Goal: Task Accomplishment & Management: Manage account settings

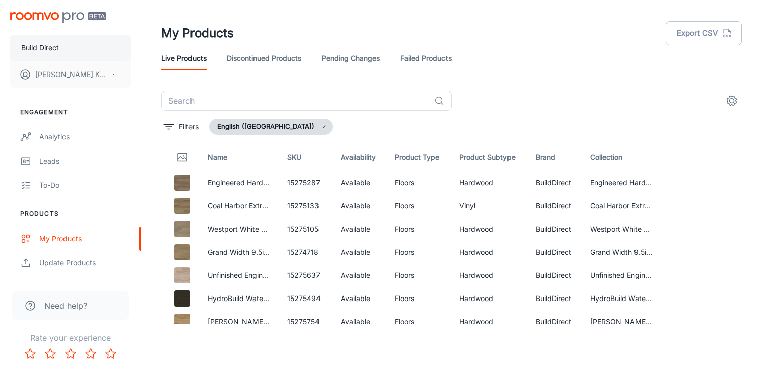
click at [69, 37] on button "Build Direct" at bounding box center [70, 48] width 120 height 26
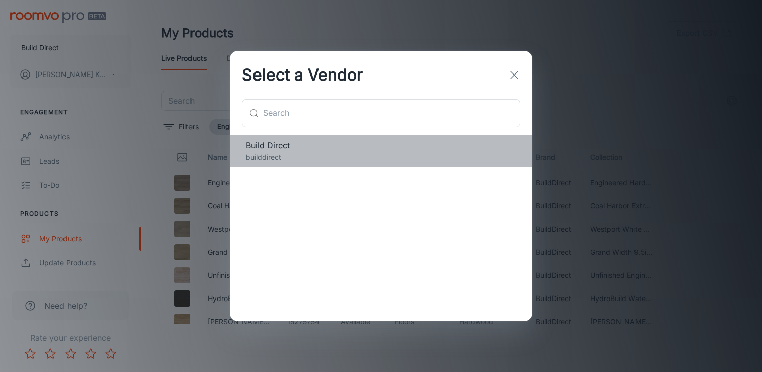
click at [267, 152] on p "builddirect" at bounding box center [381, 157] width 270 height 11
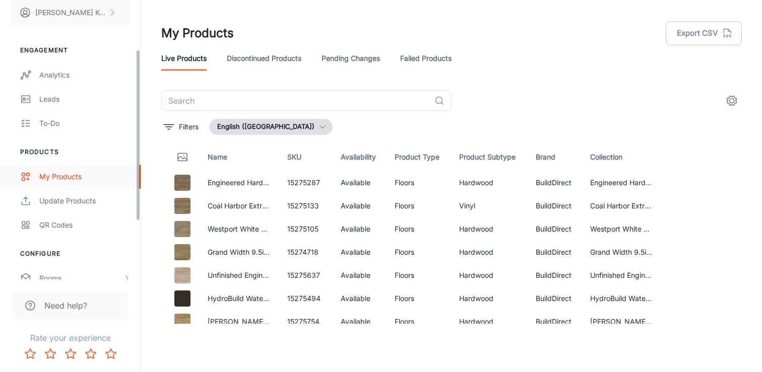
scroll to position [175, 0]
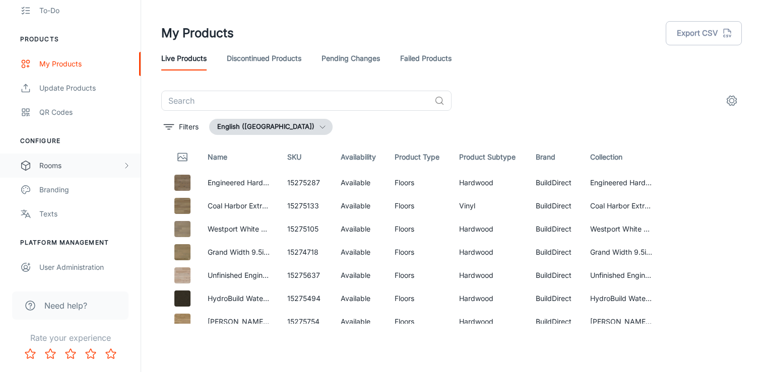
click at [70, 167] on div "Rooms" at bounding box center [80, 165] width 83 height 11
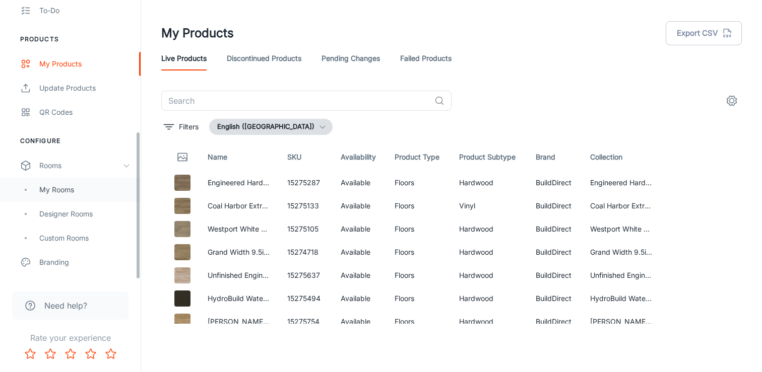
scroll to position [247, 0]
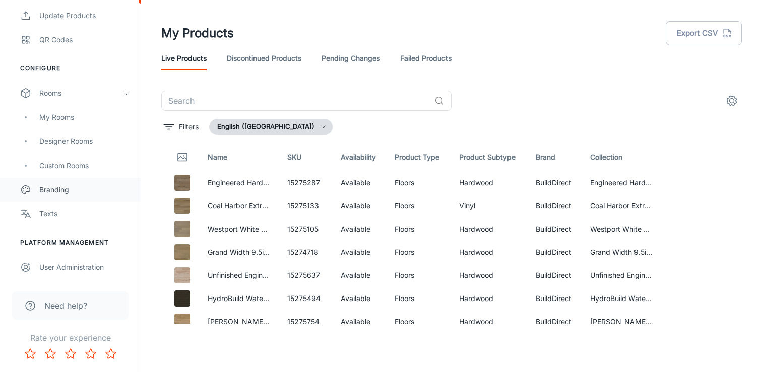
click at [68, 195] on div "Branding" at bounding box center [84, 189] width 91 height 11
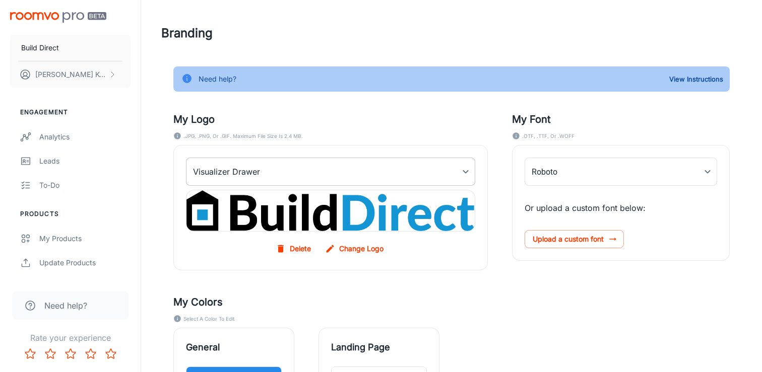
click at [335, 175] on body "Build Direct Dylan Keys Engagement Analytics Leads To-do Products My Products U…" at bounding box center [381, 186] width 762 height 372
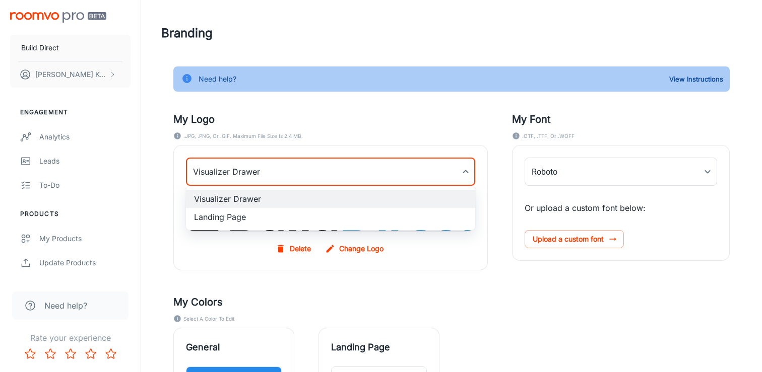
click at [316, 215] on li "Landing Page" at bounding box center [330, 217] width 289 height 18
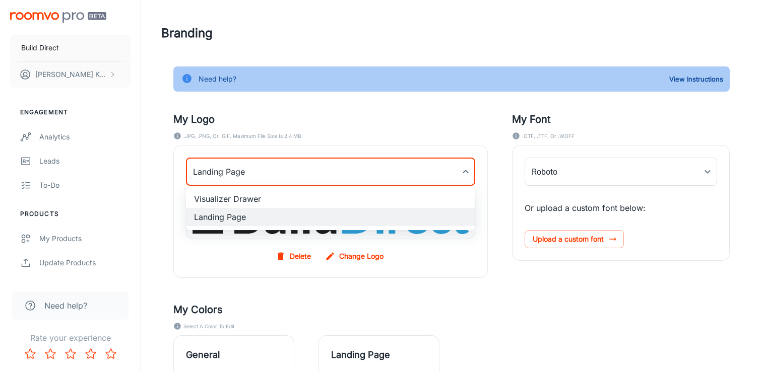
click at [309, 180] on body "Build Direct Dylan Keys Engagement Analytics Leads To-do Products My Products U…" at bounding box center [381, 186] width 762 height 372
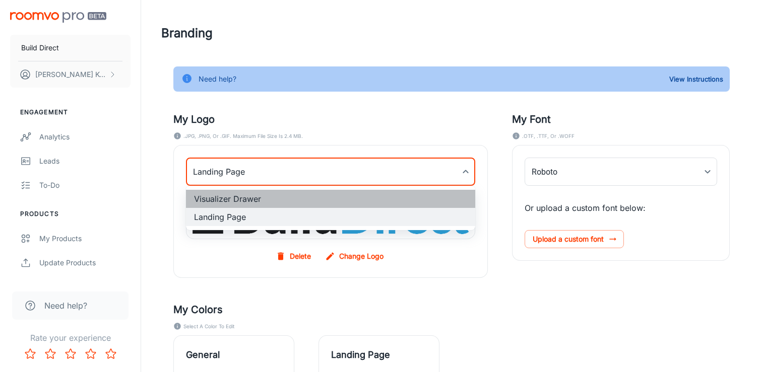
click at [259, 195] on li "Visualizer Drawer" at bounding box center [330, 199] width 289 height 18
type input "myDrawerLogoBackgroundImage"
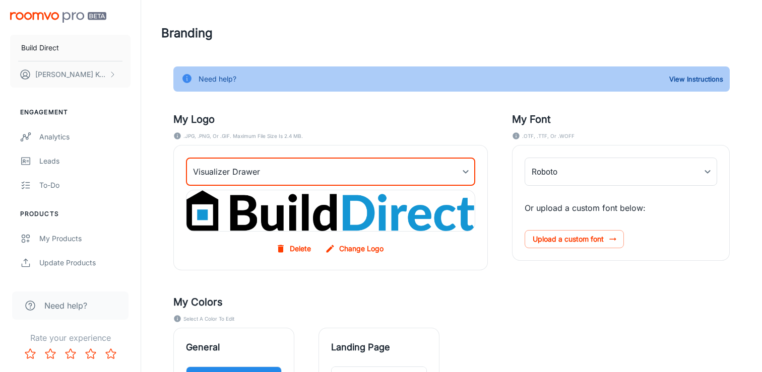
click at [330, 144] on div "My Logo .JPG, .PNG, or .GIF. Maximum file size is 2.4 MB. Visualizer Drawer myD…" at bounding box center [318, 179] width 339 height 183
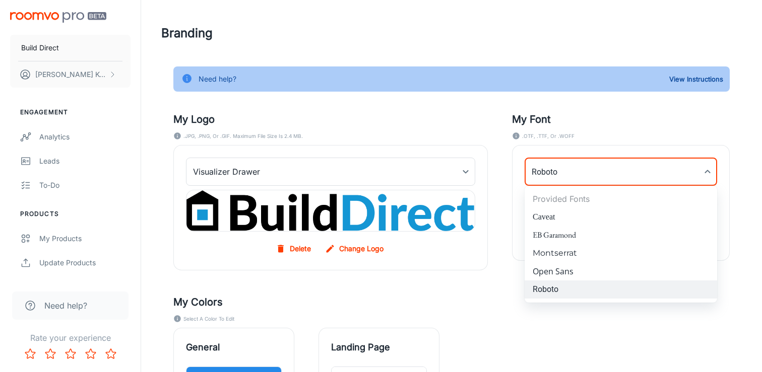
click at [532, 177] on body "Build Direct Dylan Keys Engagement Analytics Leads To-do Products My Products U…" at bounding box center [381, 186] width 762 height 372
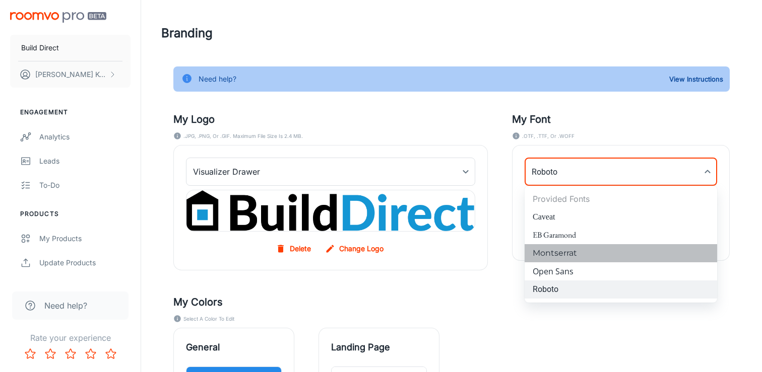
click at [569, 252] on li "Montserrat" at bounding box center [621, 253] width 193 height 18
type input "Montserrat"
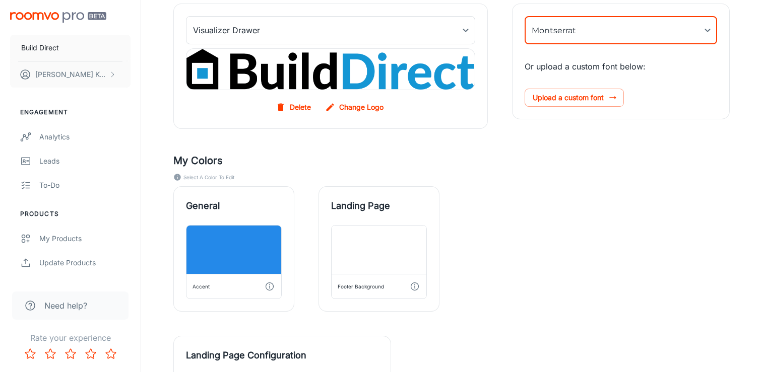
scroll to position [144, 0]
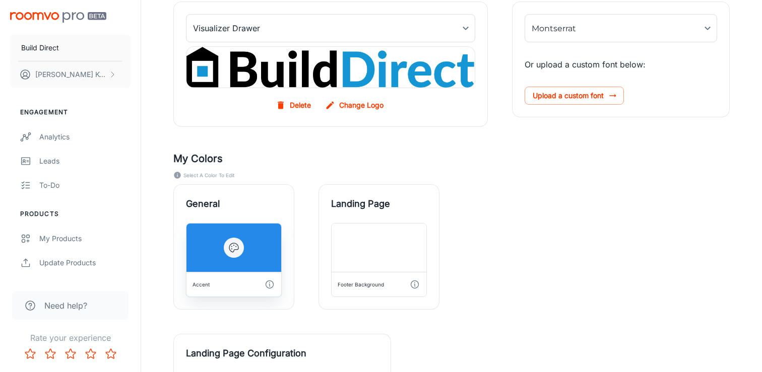
click at [217, 286] on div "Accent" at bounding box center [234, 285] width 87 height 16
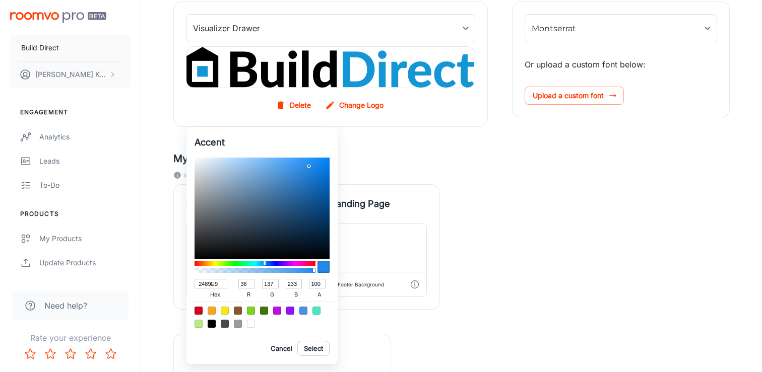
click at [215, 286] on input "2489E9" at bounding box center [211, 284] width 33 height 10
paste input "#007DB6"
type input "#007DB6"
type input "0"
type input "125"
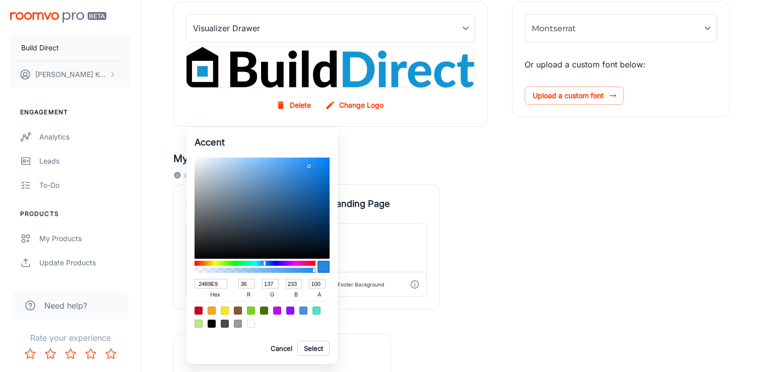
type input "182"
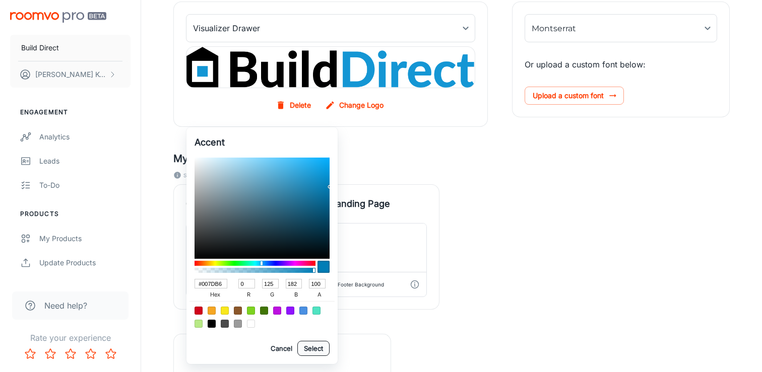
type input "007DB6"
click at [306, 346] on button "Select" at bounding box center [313, 348] width 32 height 15
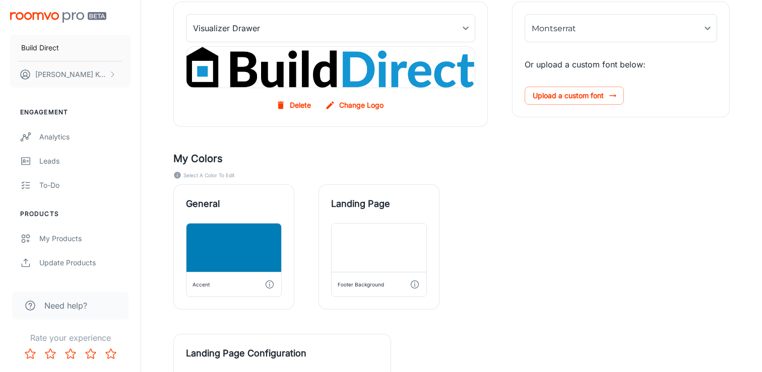
click at [465, 267] on div "General Accent Landing Page Footer Background" at bounding box center [439, 235] width 581 height 150
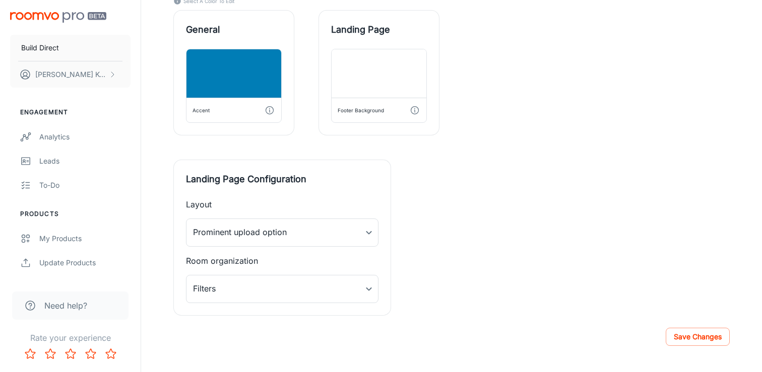
scroll to position [332, 0]
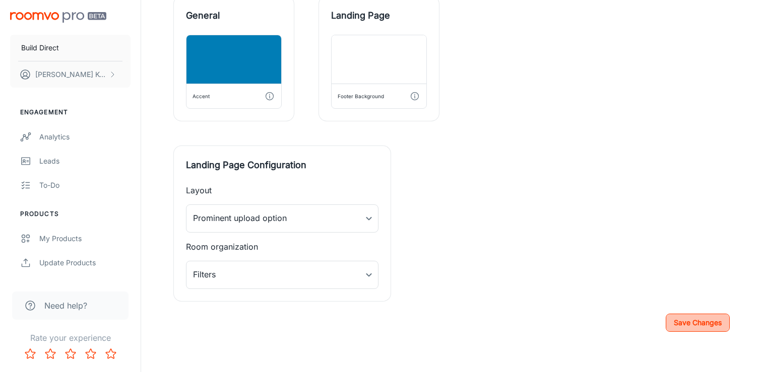
click at [665, 319] on div "Save Changes" at bounding box center [451, 323] width 556 height 18
click at [682, 322] on button "Save Changes" at bounding box center [698, 323] width 64 height 18
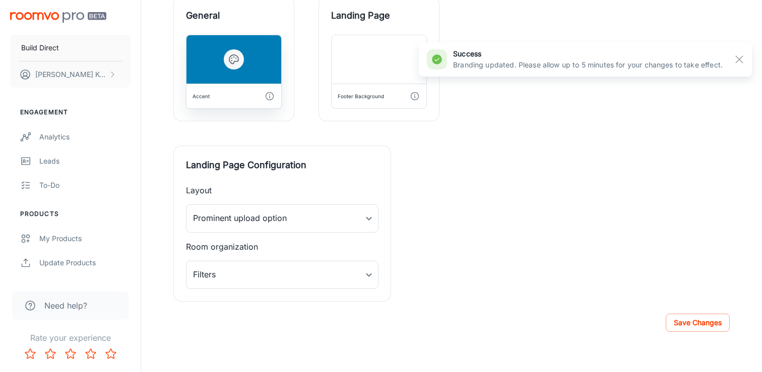
click at [231, 96] on div "Accent" at bounding box center [234, 96] width 87 height 16
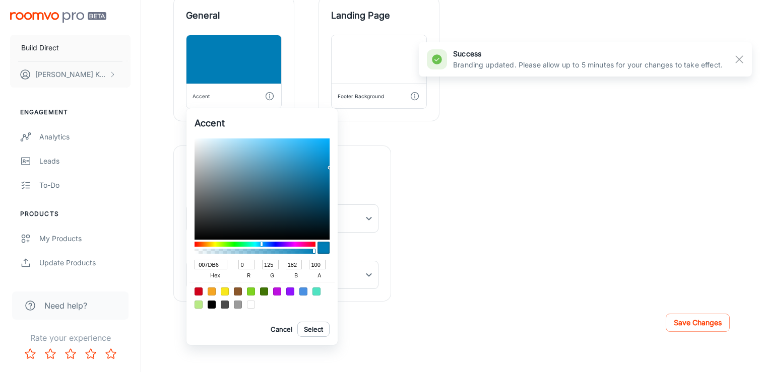
click at [147, 166] on div at bounding box center [381, 186] width 762 height 372
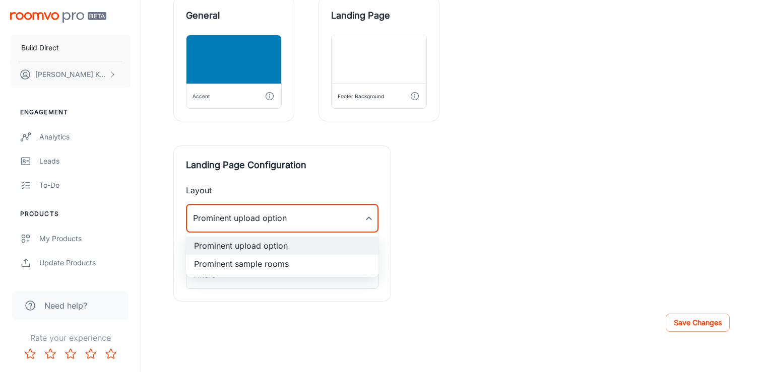
click at [492, 203] on div at bounding box center [381, 186] width 762 height 372
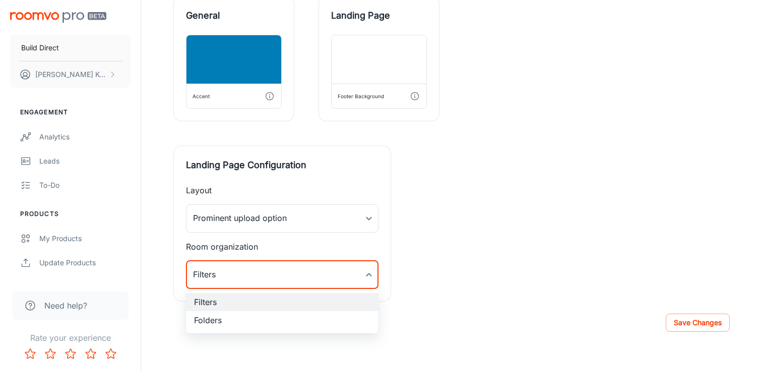
click at [437, 256] on div at bounding box center [381, 186] width 762 height 372
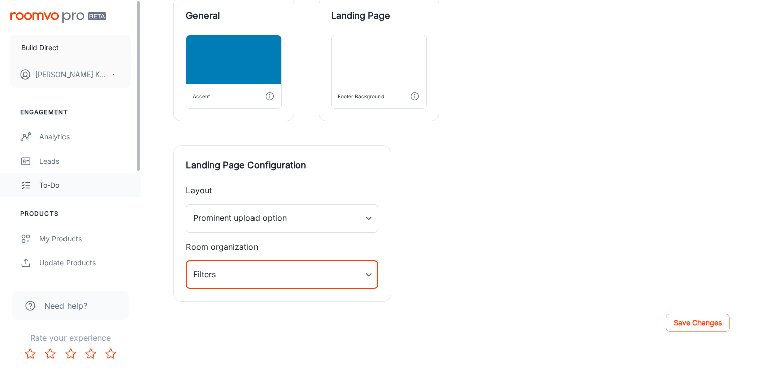
click at [66, 185] on div "To-do" at bounding box center [84, 185] width 91 height 11
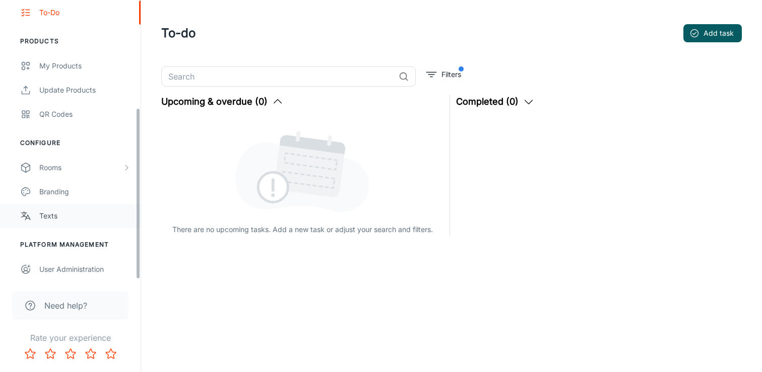
scroll to position [175, 0]
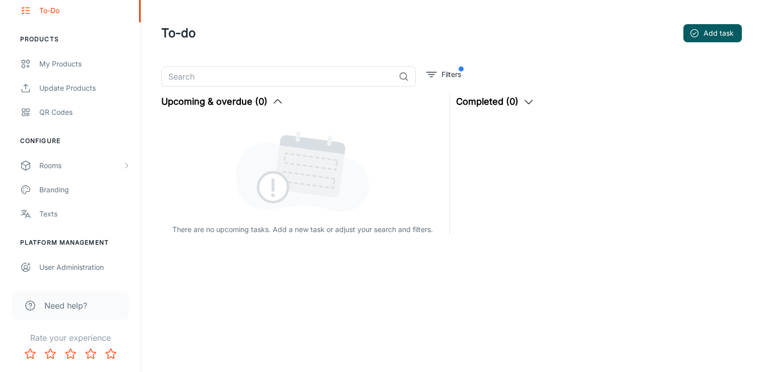
click at [71, 304] on span "Need help?" at bounding box center [65, 306] width 43 height 12
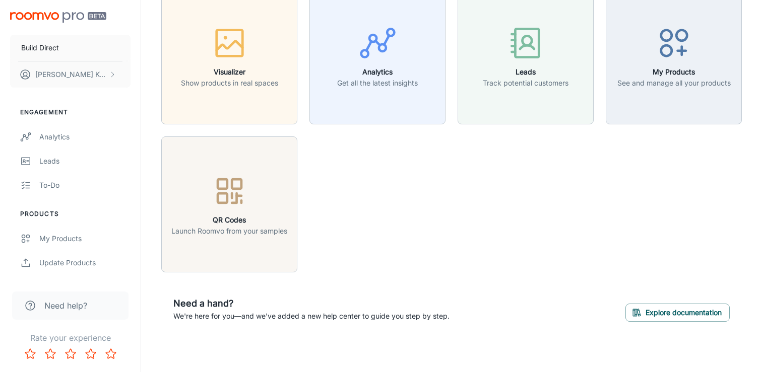
scroll to position [54, 0]
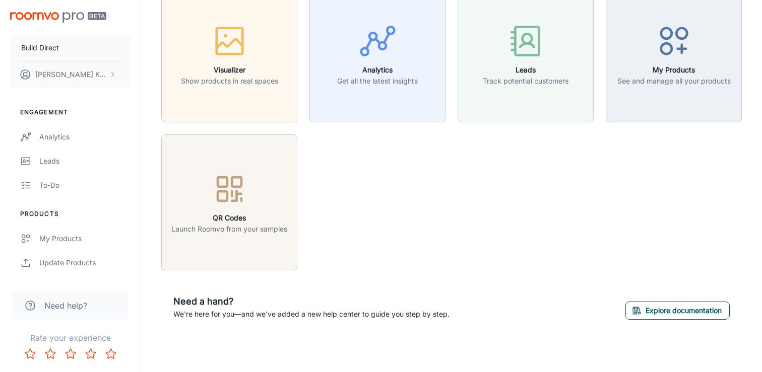
click at [648, 313] on button "Explore documentation" at bounding box center [677, 311] width 104 height 18
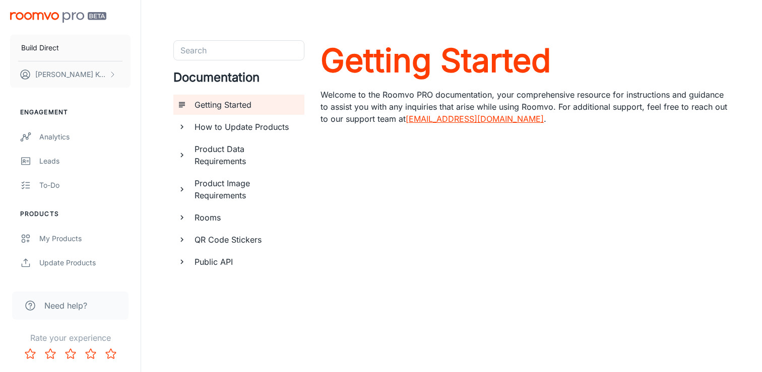
click at [181, 125] on icon "documentation page list" at bounding box center [181, 127] width 3 height 5
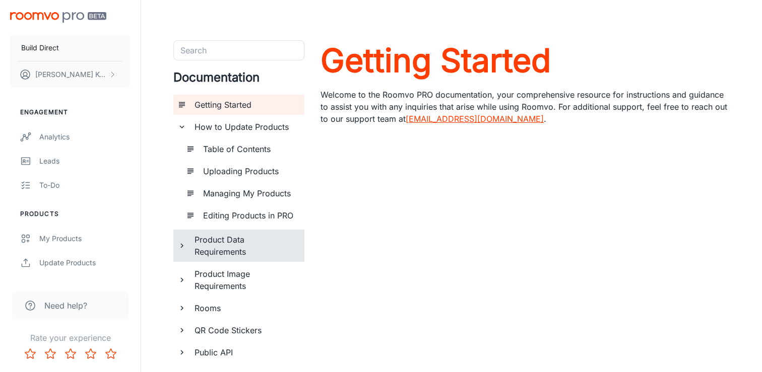
click at [187, 245] on div "Product Data Requirements" at bounding box center [238, 246] width 131 height 32
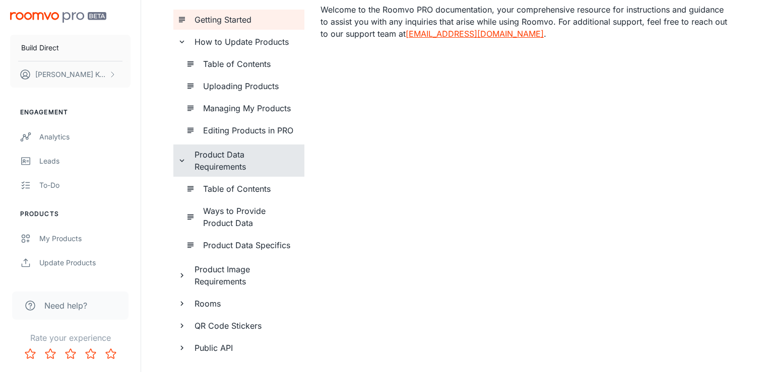
scroll to position [95, 0]
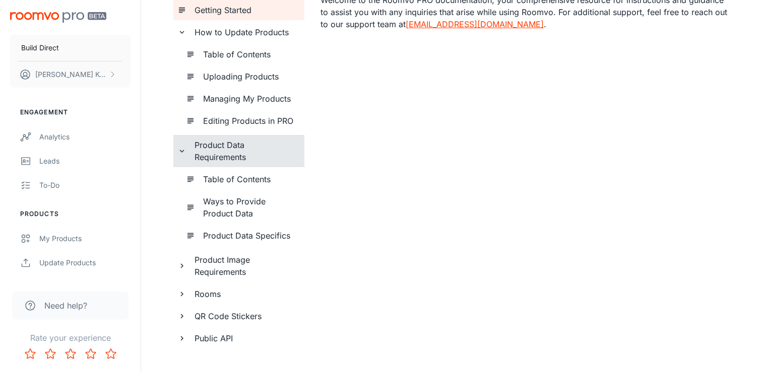
click at [172, 266] on div "Search Search Documentation Getting Started How to Update Products Table of Con…" at bounding box center [451, 148] width 581 height 405
click at [182, 264] on icon "documentation page list" at bounding box center [181, 266] width 9 height 9
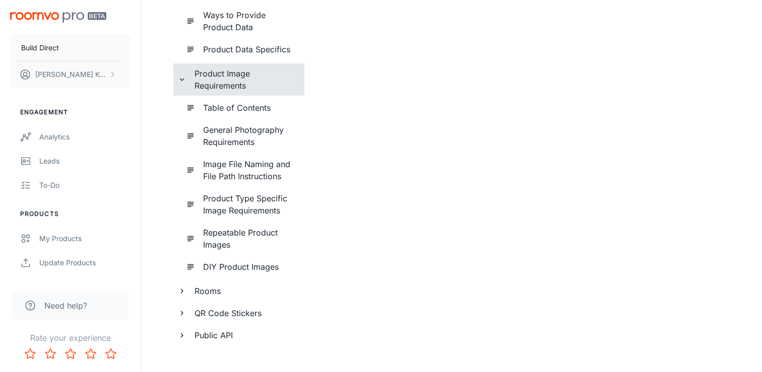
scroll to position [297, 0]
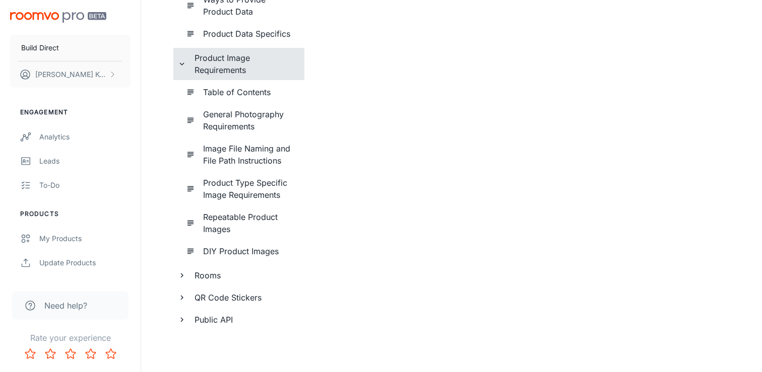
click at [180, 295] on icon "documentation page list" at bounding box center [181, 297] width 9 height 9
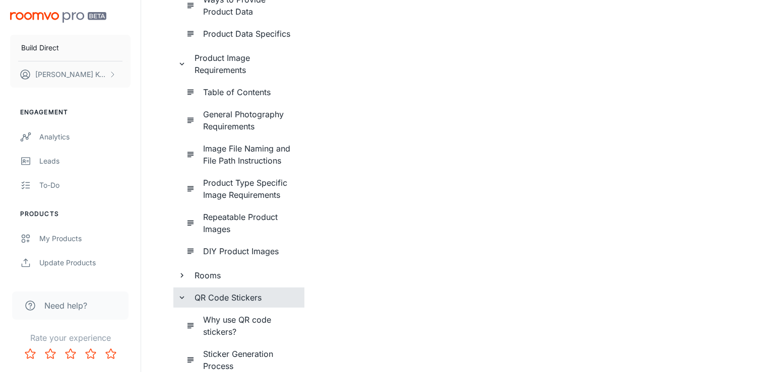
scroll to position [367, 0]
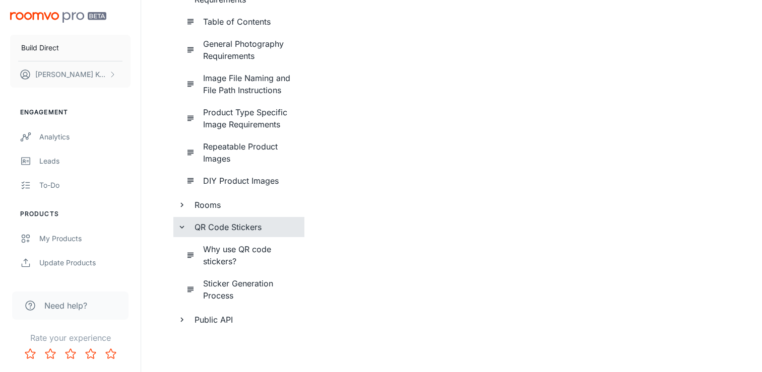
click at [189, 322] on div "Public API" at bounding box center [244, 320] width 112 height 20
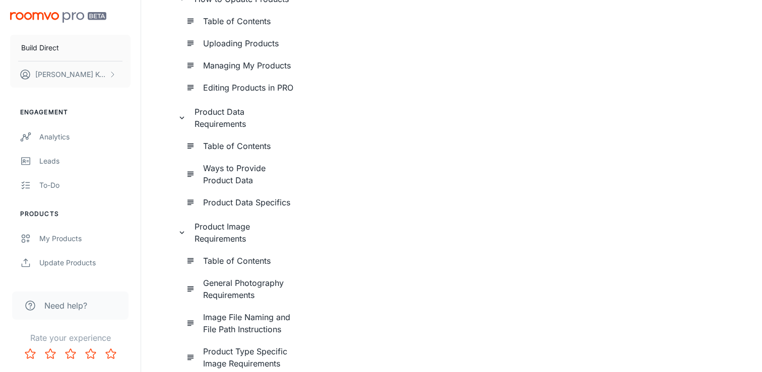
scroll to position [0, 0]
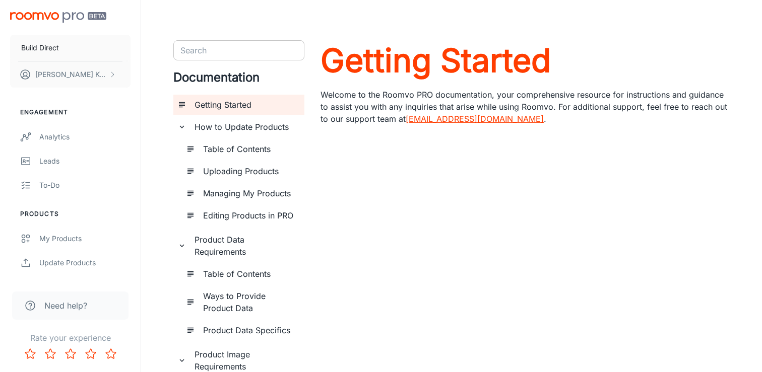
click at [229, 54] on input "Search" at bounding box center [230, 50] width 108 height 14
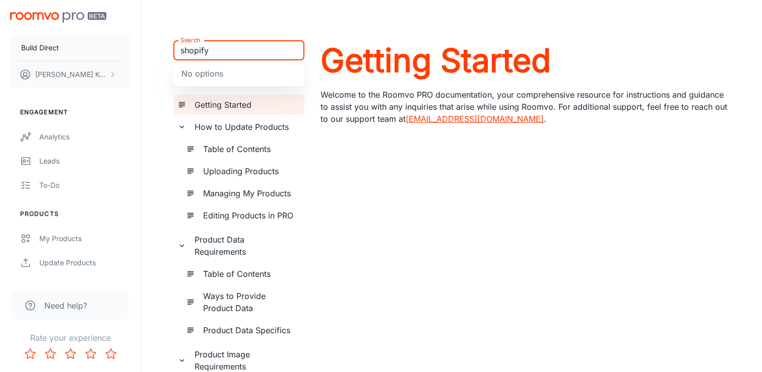
type input "shopify"
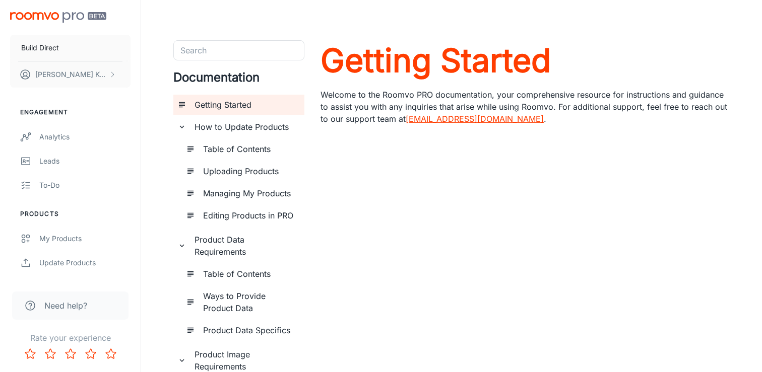
scroll to position [54, 0]
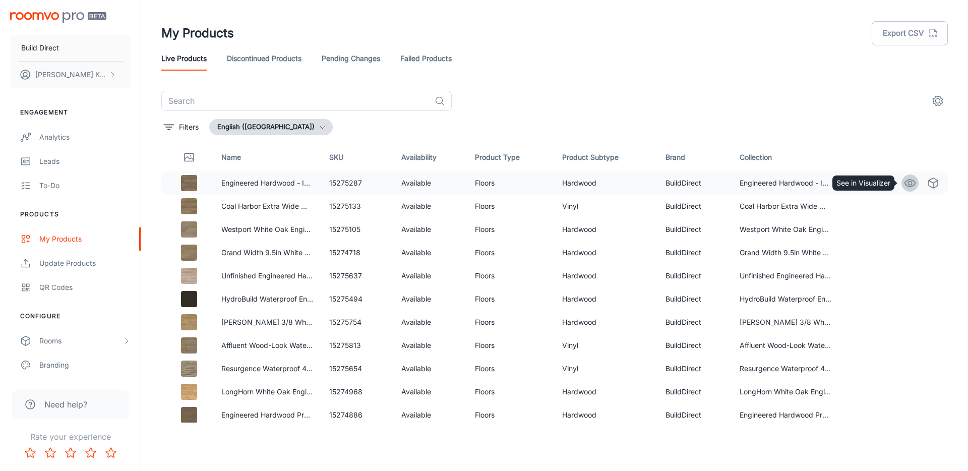
click at [909, 184] on circle "See in Visualizer" at bounding box center [910, 183] width 4 height 4
click at [344, 180] on td "15275287" at bounding box center [357, 182] width 72 height 23
click at [884, 183] on icon "Edit" at bounding box center [886, 183] width 12 height 12
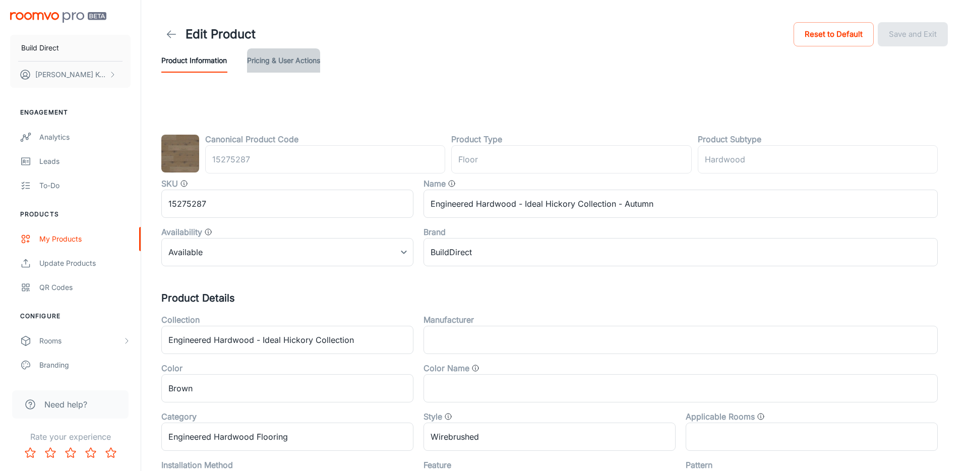
click at [284, 63] on button "Pricing & User Actions" at bounding box center [283, 60] width 73 height 24
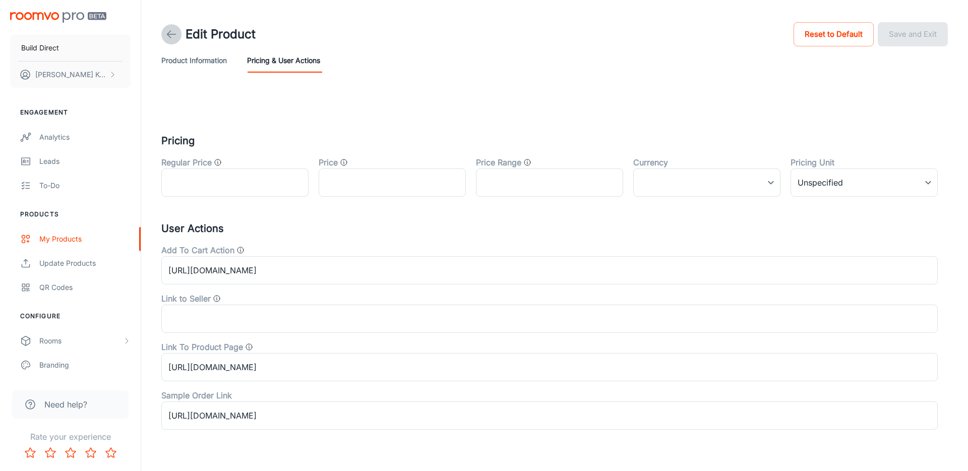
click at [179, 36] on link at bounding box center [171, 34] width 20 height 20
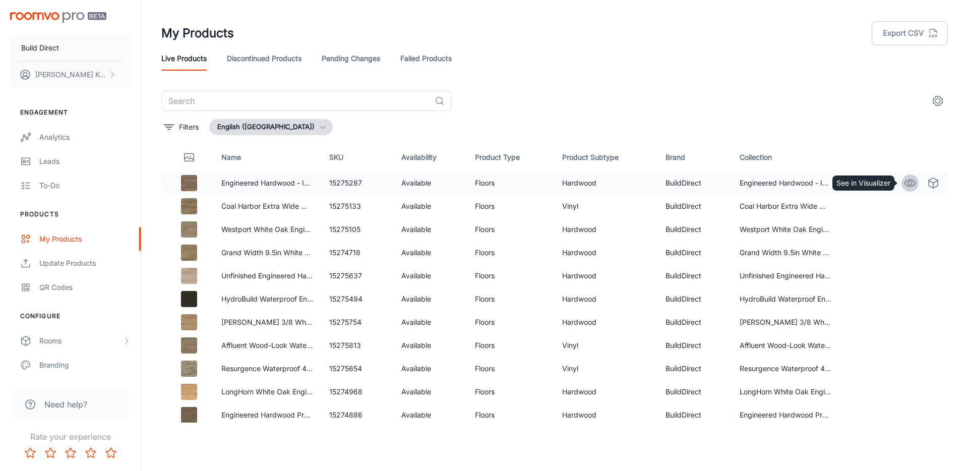
click at [907, 181] on icon "See in Visualizer" at bounding box center [910, 183] width 12 height 12
